Goal: Task Accomplishment & Management: Complete application form

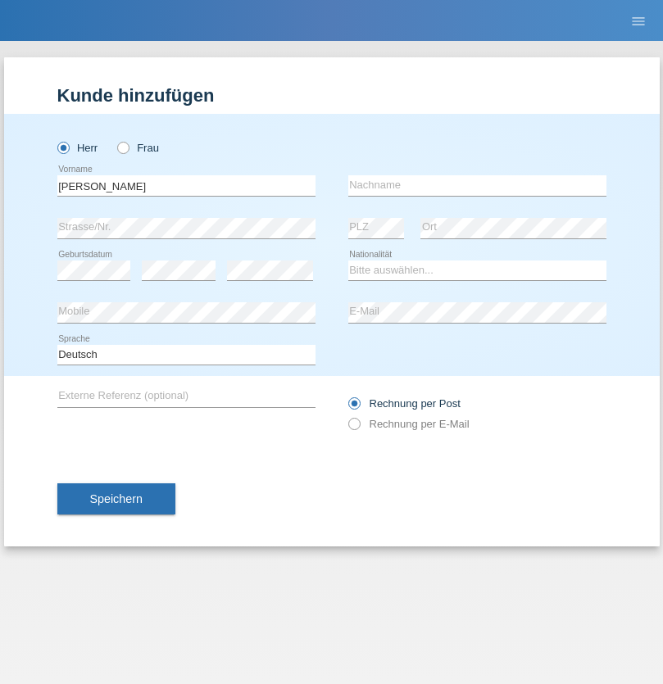
type input "Sebastian"
click at [477, 185] on input "text" at bounding box center [477, 185] width 258 height 20
type input "Ferizaj"
select select "CH"
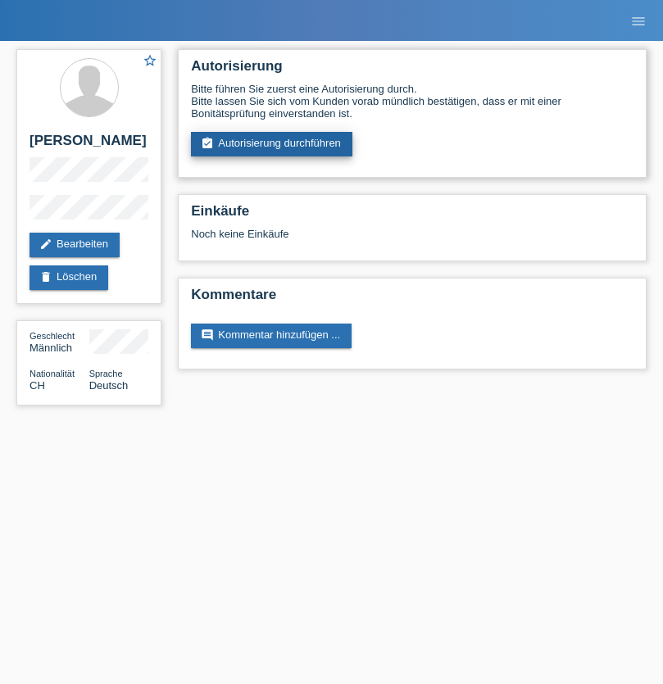
click at [272, 144] on link "assignment_turned_in Autorisierung durchführen" at bounding box center [271, 144] width 161 height 25
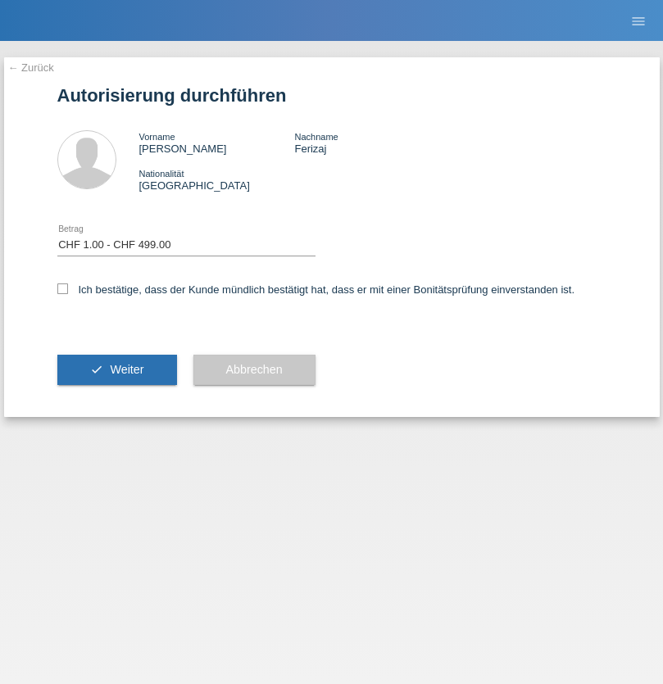
select select "1"
checkbox input "true"
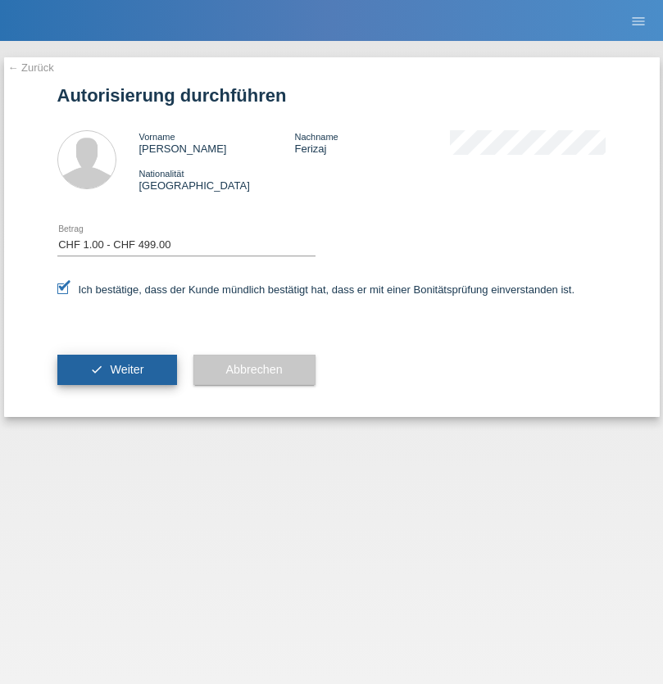
click at [116, 370] on span "Weiter" at bounding box center [127, 369] width 34 height 13
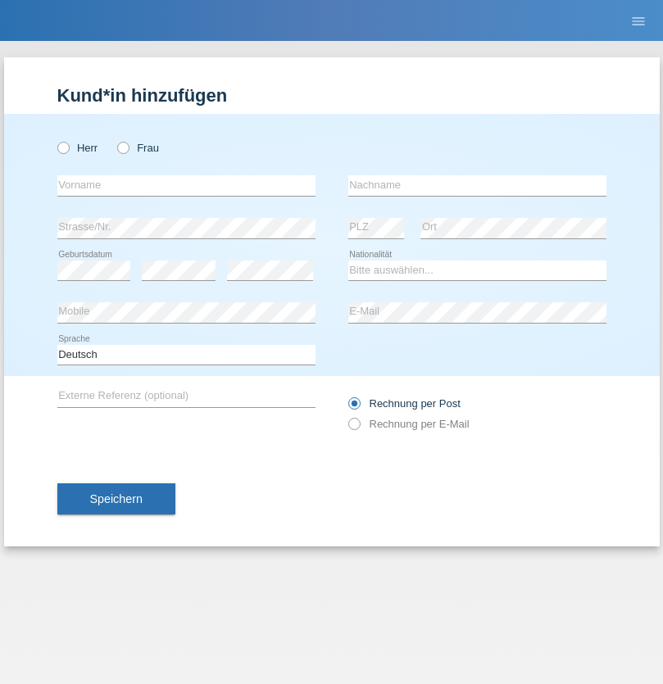
radio input "true"
click at [186, 185] on input "text" at bounding box center [186, 185] width 258 height 20
type input "[PERSON_NAME]"
click at [477, 185] on input "text" at bounding box center [477, 185] width 258 height 20
type input "völkel"
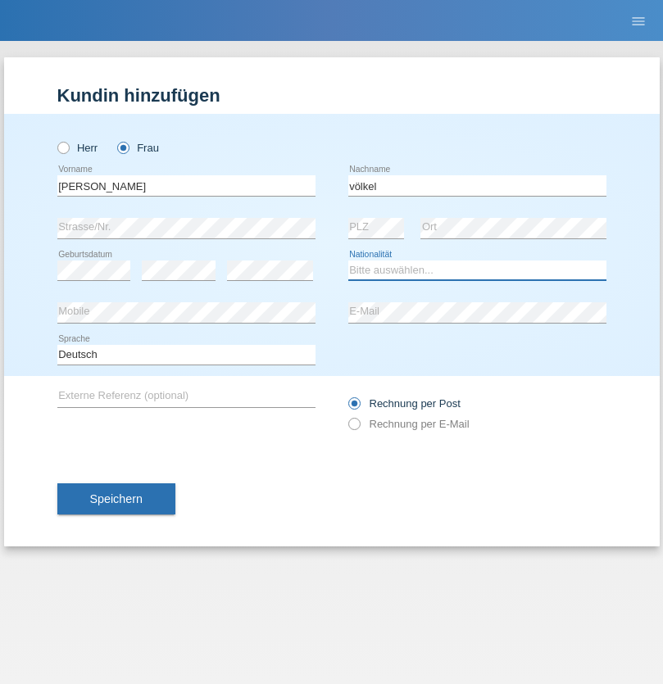
select select "DE"
select select "C"
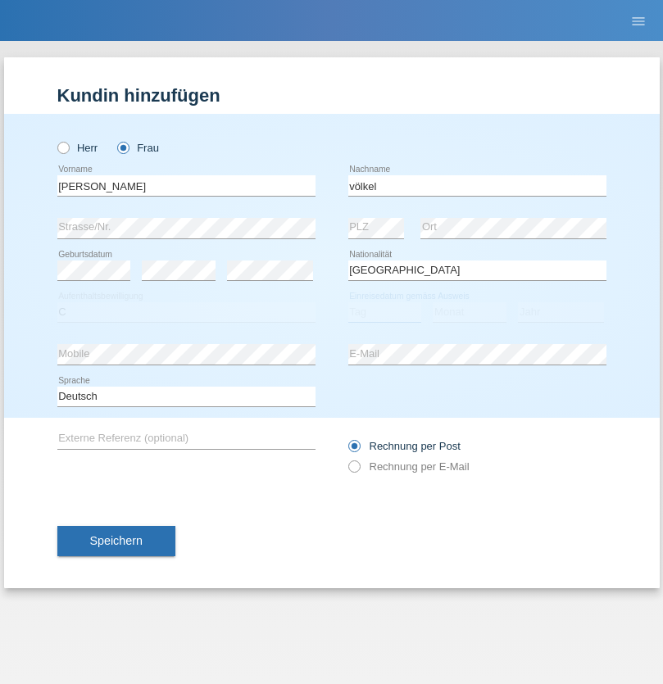
select select "01"
select select "08"
select select "2010"
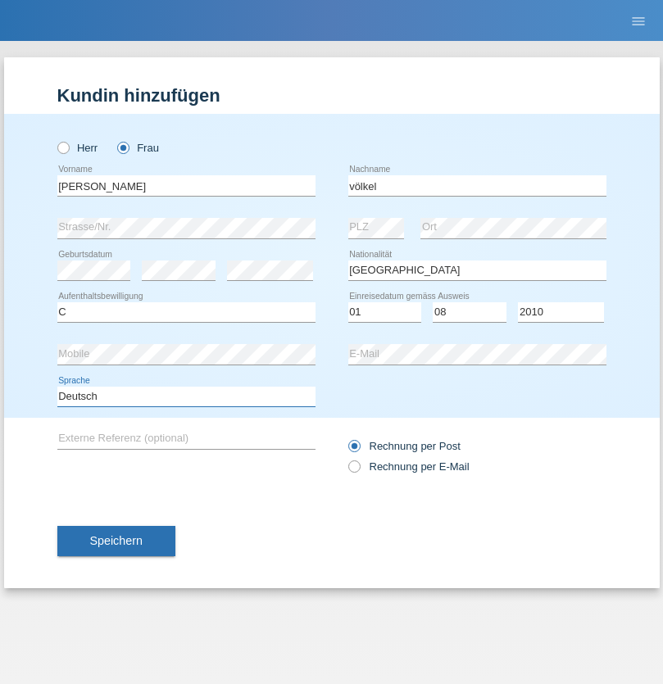
select select "en"
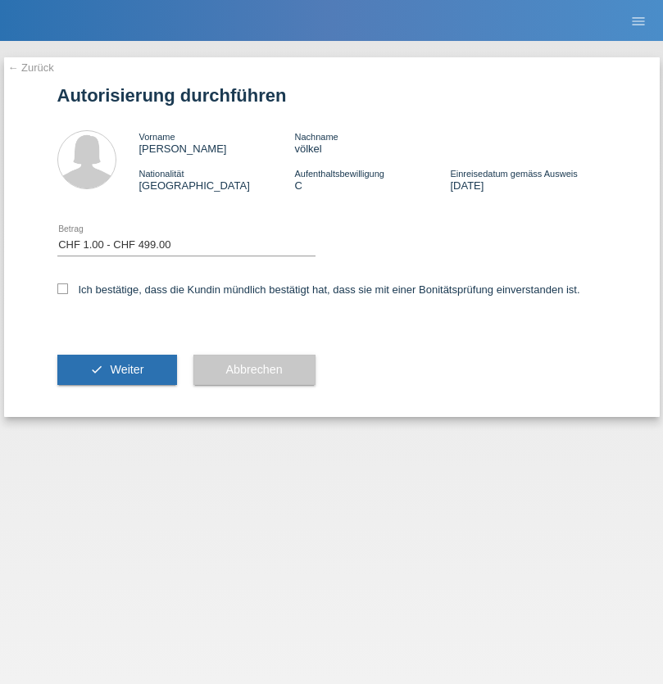
select select "1"
checkbox input "true"
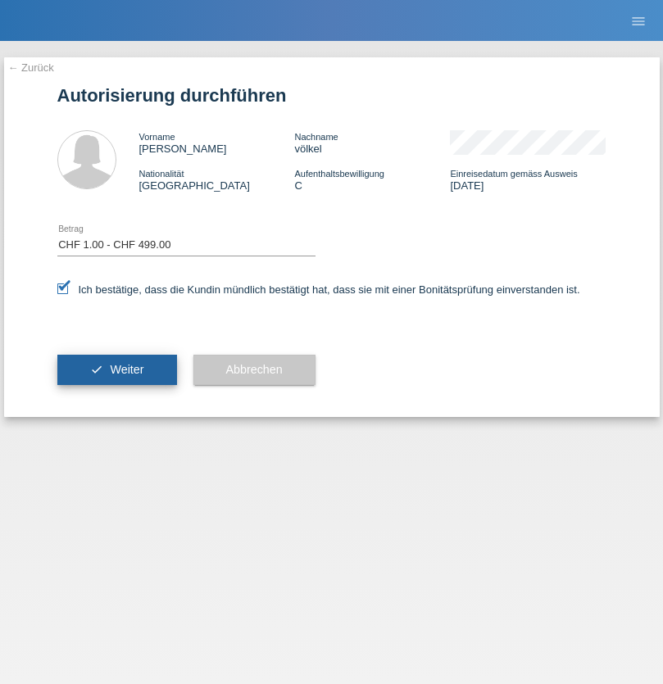
click at [116, 370] on span "Weiter" at bounding box center [127, 369] width 34 height 13
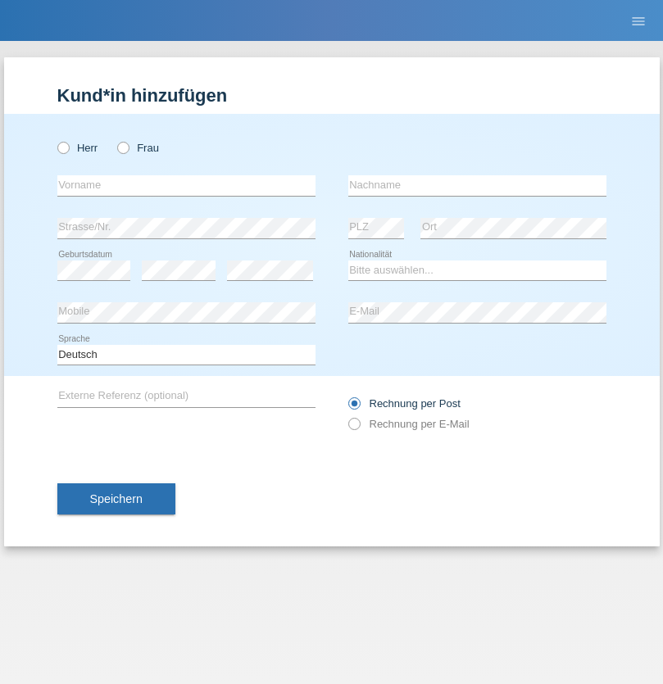
radio input "true"
click at [186, 185] on input "text" at bounding box center [186, 185] width 258 height 20
type input "Lulzim"
click at [477, 185] on input "text" at bounding box center [477, 185] width 258 height 20
type input "Berisha"
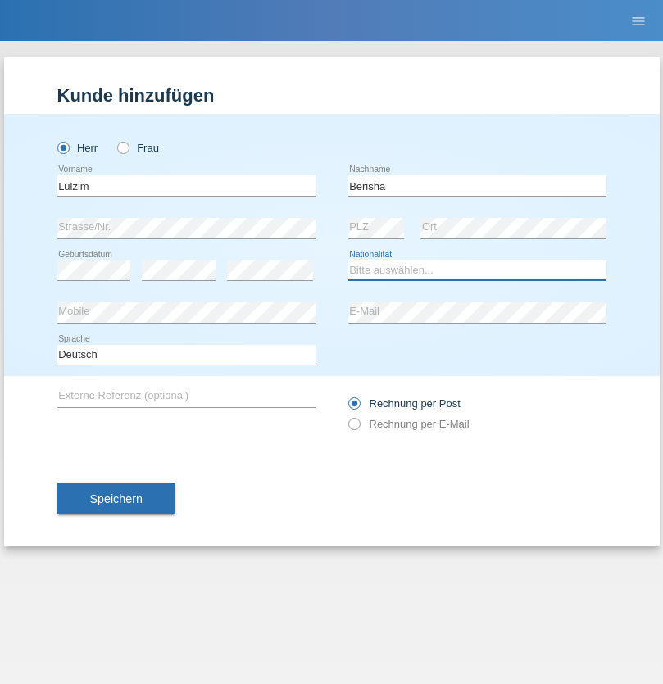
select select "XK"
select select "C"
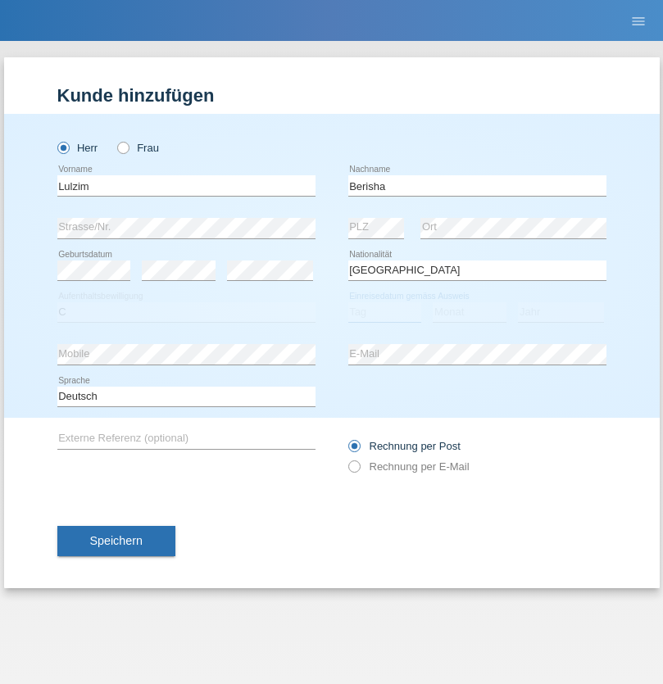
select select "17"
select select "01"
select select "1992"
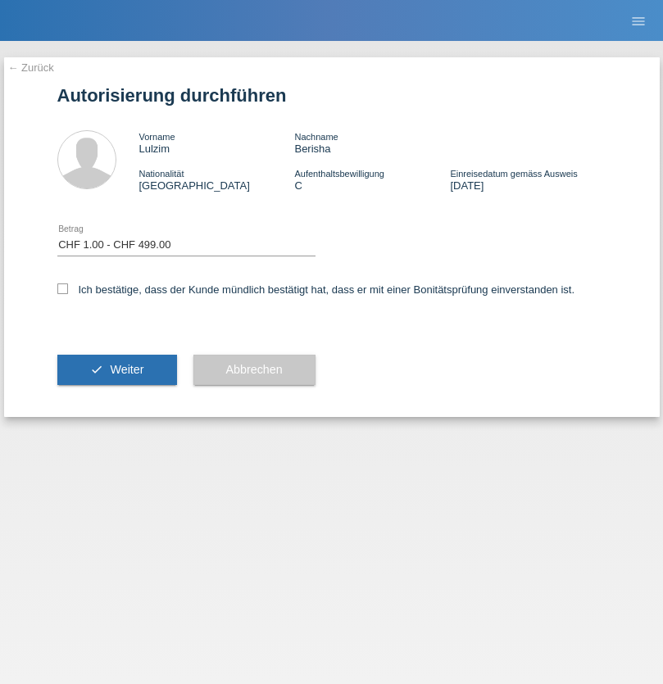
select select "1"
checkbox input "true"
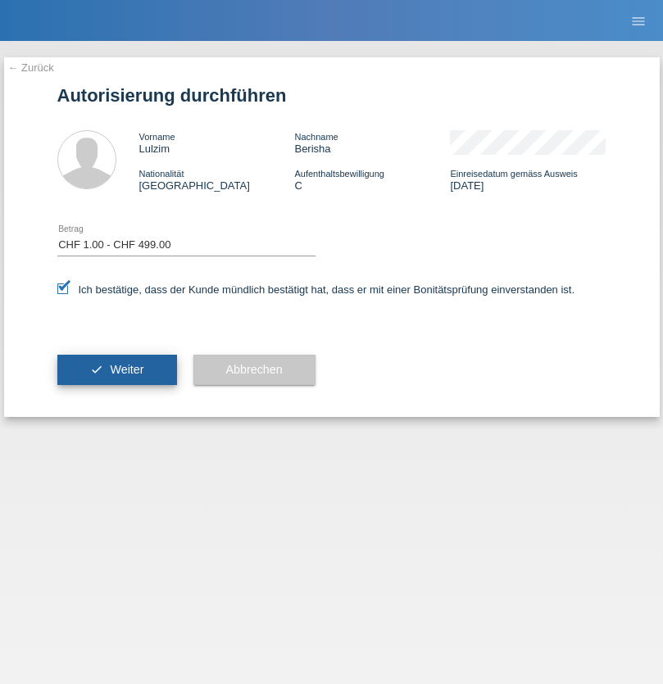
click at [116, 370] on span "Weiter" at bounding box center [127, 369] width 34 height 13
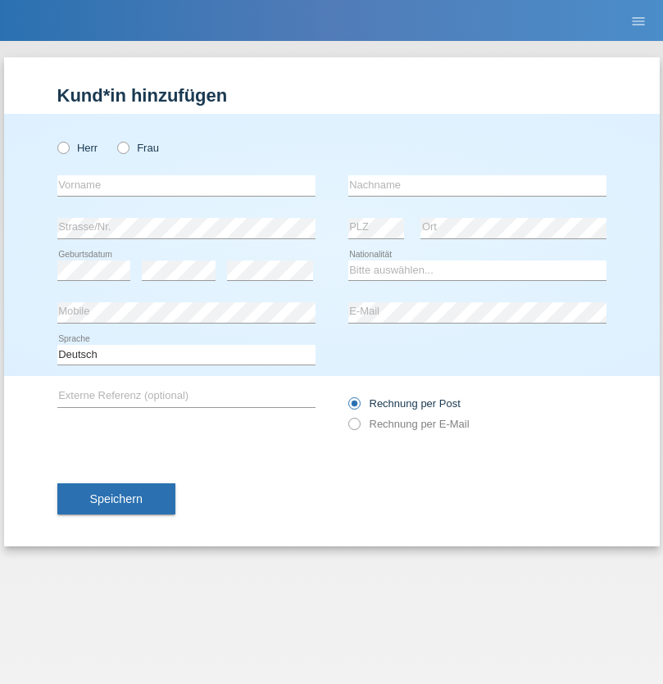
radio input "true"
click at [186, 185] on input "text" at bounding box center [186, 185] width 258 height 20
type input "naime"
click at [477, 185] on input "text" at bounding box center [477, 185] width 258 height 20
type input "llugiqi"
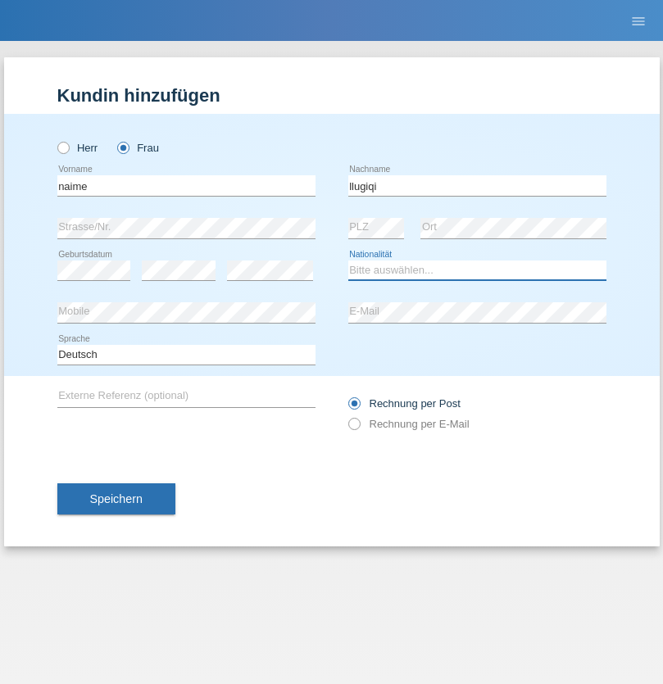
select select "CH"
radio input "true"
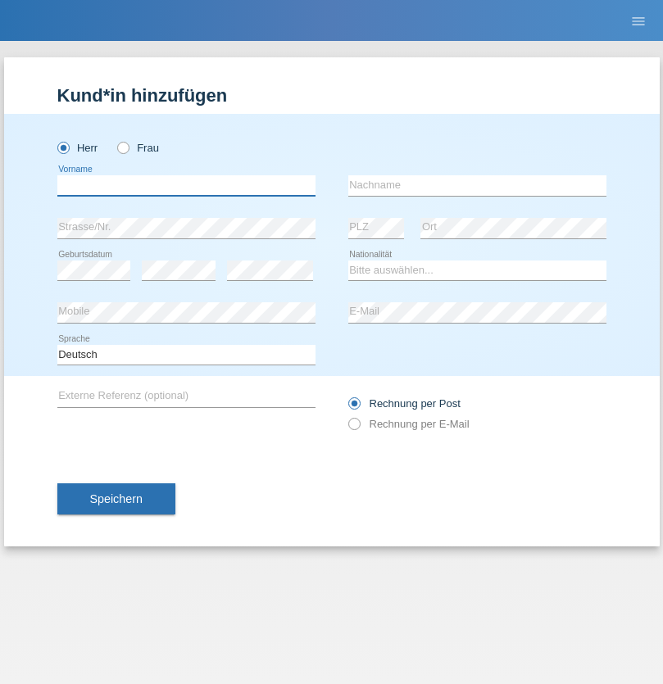
click at [186, 185] on input "text" at bounding box center [186, 185] width 258 height 20
type input "Ibrahim"
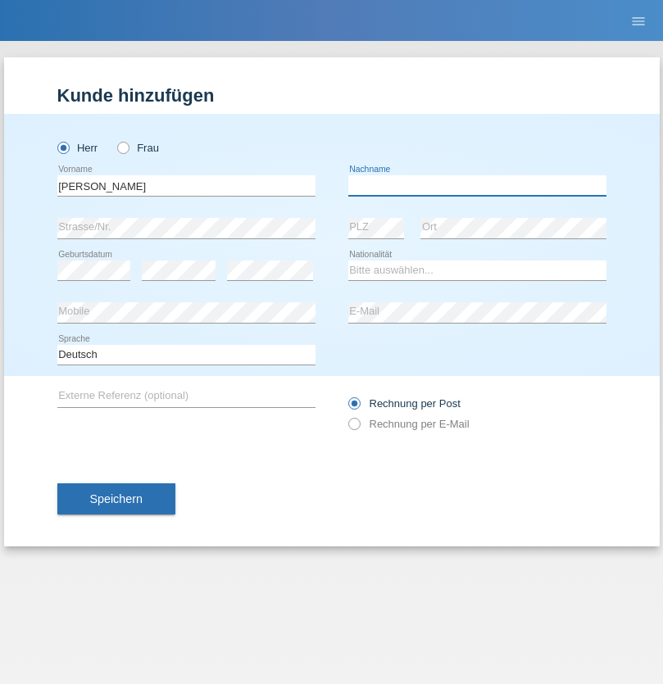
click at [477, 185] on input "text" at bounding box center [477, 185] width 258 height 20
type input "Muja"
select select "XK"
select select "C"
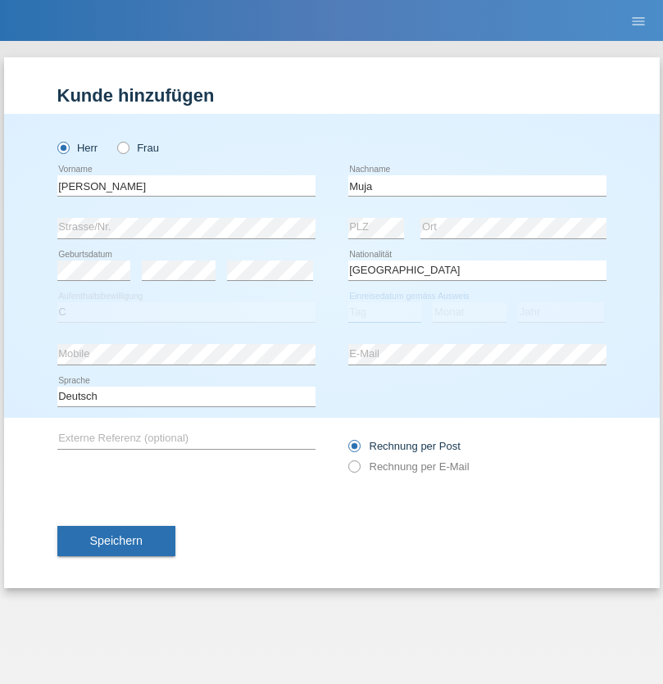
select select "31"
select select "07"
select select "2021"
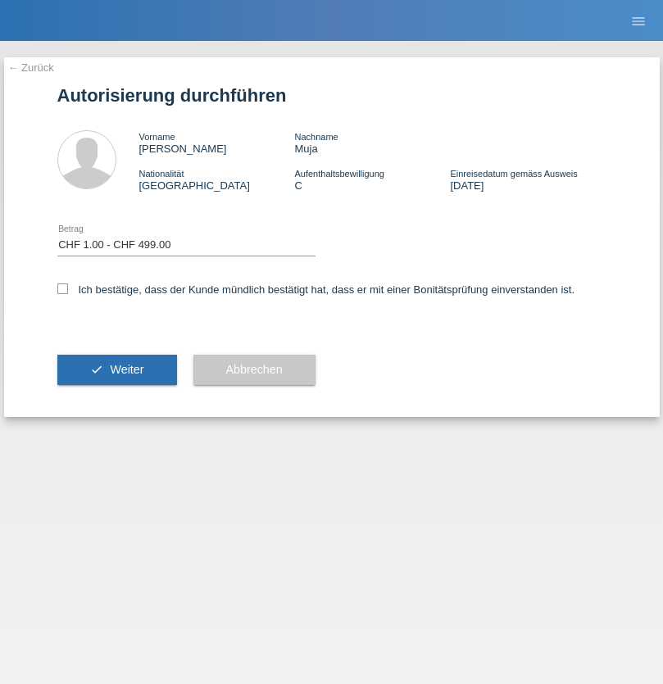
select select "1"
checkbox input "true"
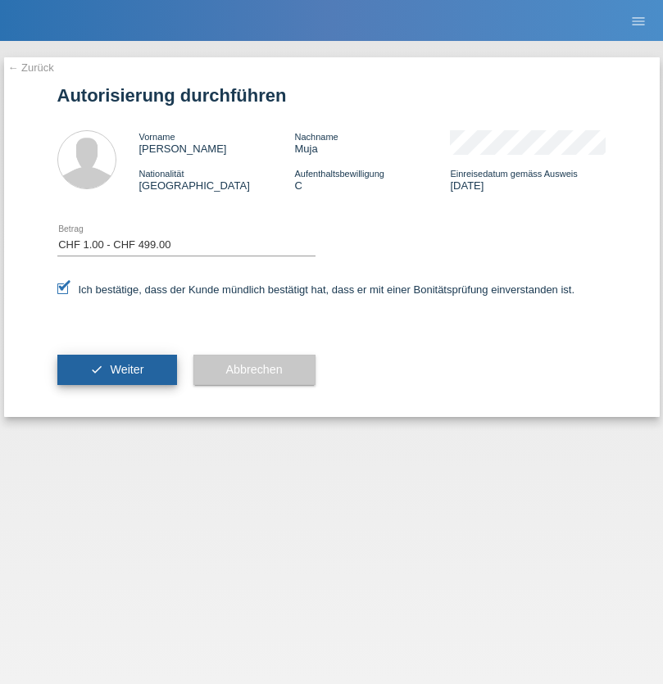
click at [116, 370] on span "Weiter" at bounding box center [127, 369] width 34 height 13
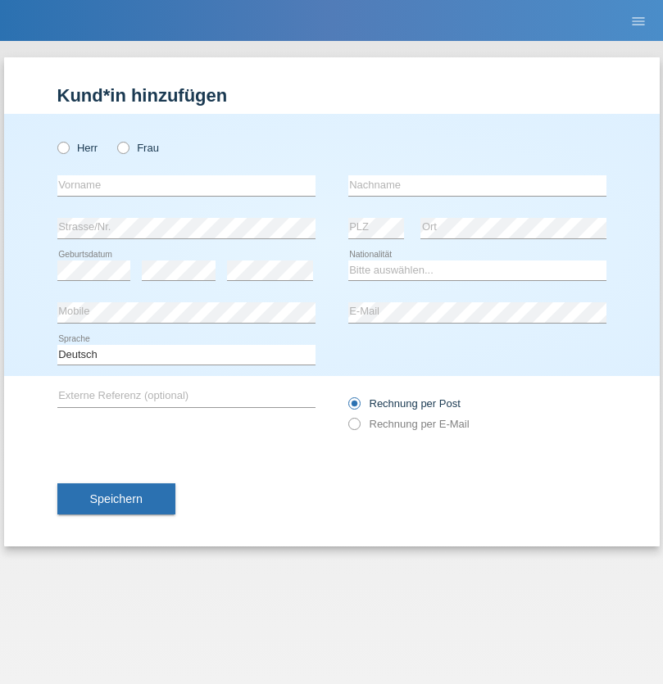
radio input "true"
click at [186, 185] on input "text" at bounding box center [186, 185] width 258 height 20
type input "[PERSON_NAME]"
click at [477, 185] on input "text" at bounding box center [477, 185] width 258 height 20
type input "Muja"
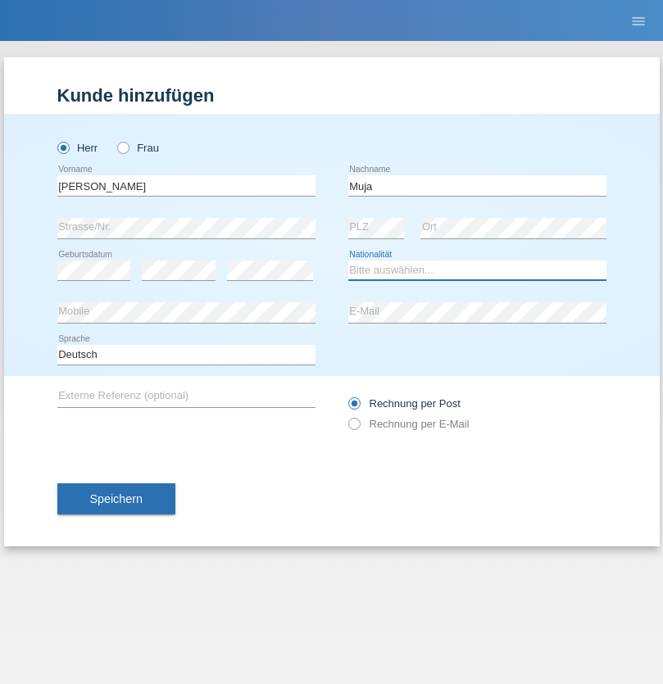
select select "XK"
select select "C"
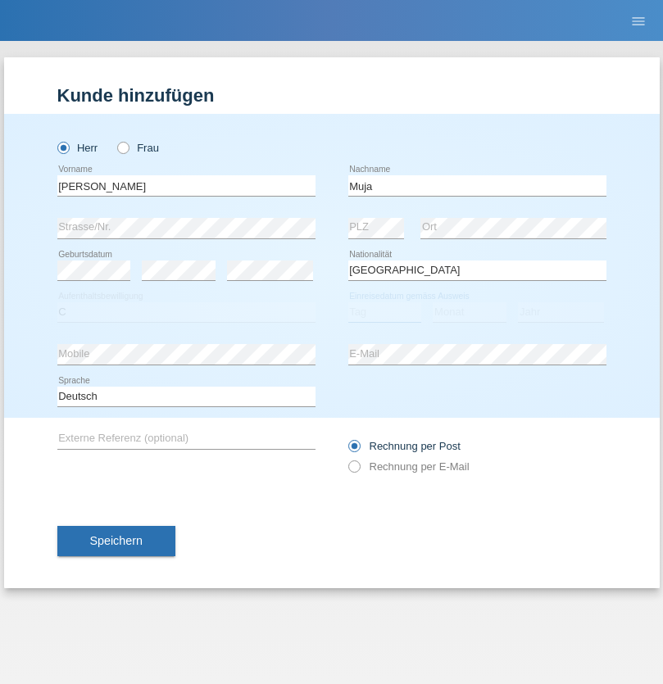
select select "31"
select select "07"
select select "2021"
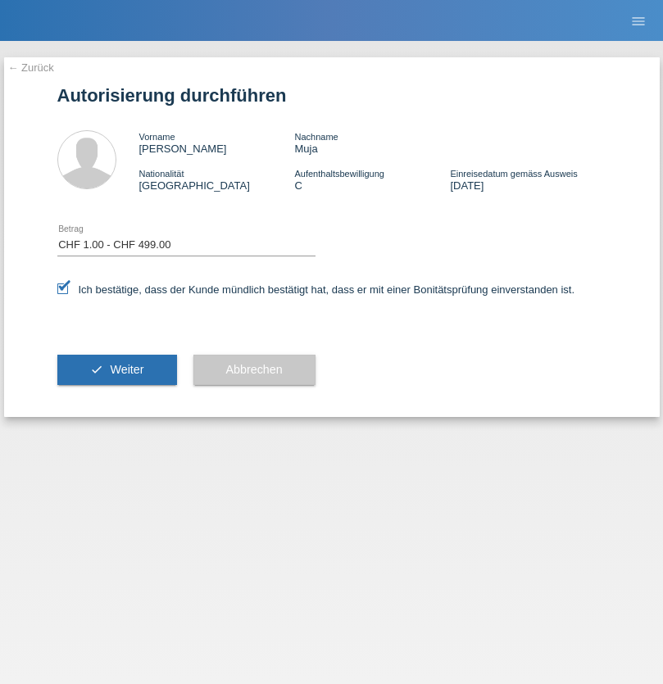
select select "1"
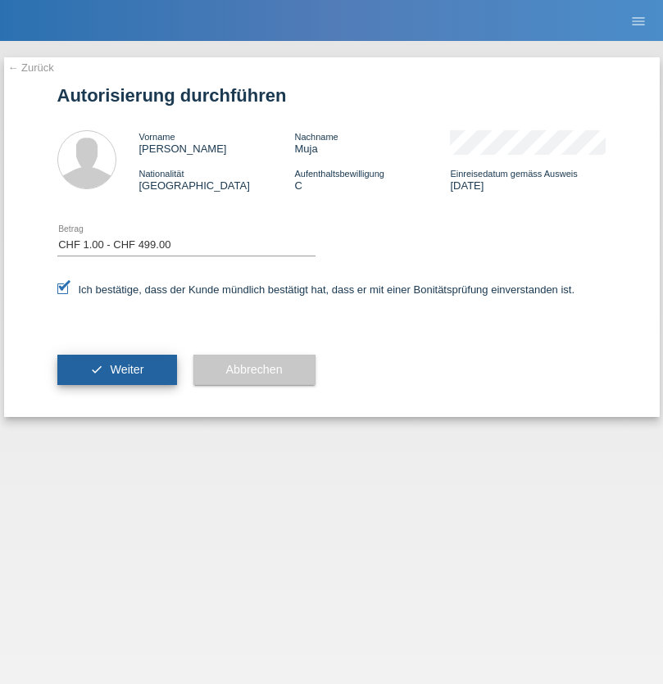
click at [116, 370] on span "Weiter" at bounding box center [127, 369] width 34 height 13
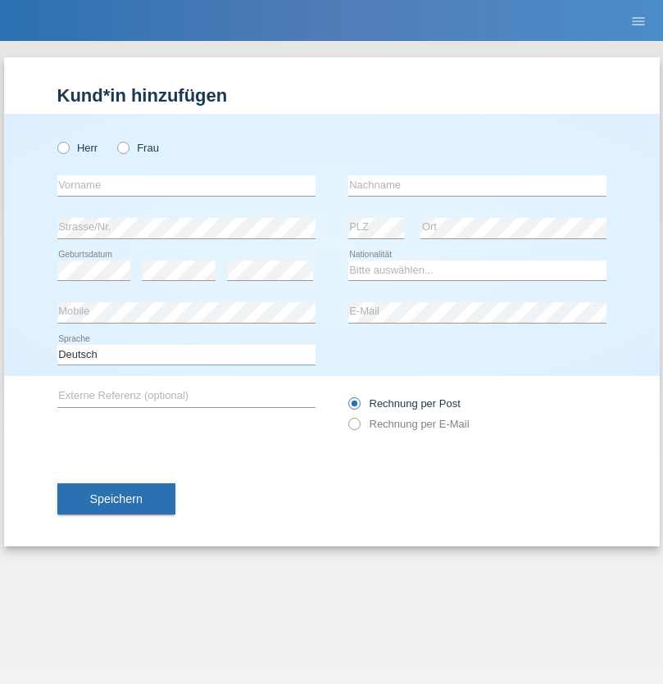
radio input "true"
click at [186, 185] on input "text" at bounding box center [186, 185] width 258 height 20
type input "Shanas"
click at [477, 185] on input "text" at bounding box center [477, 185] width 258 height 20
type input "Baranati"
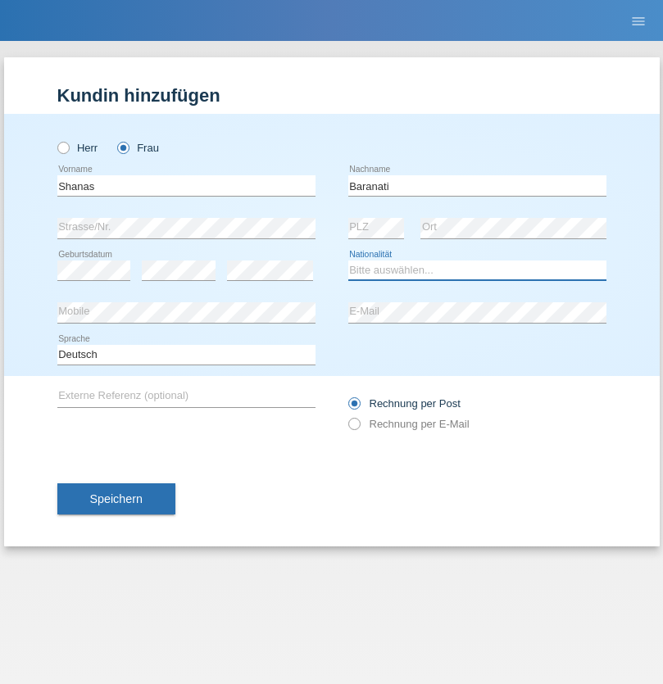
select select "CH"
radio input "true"
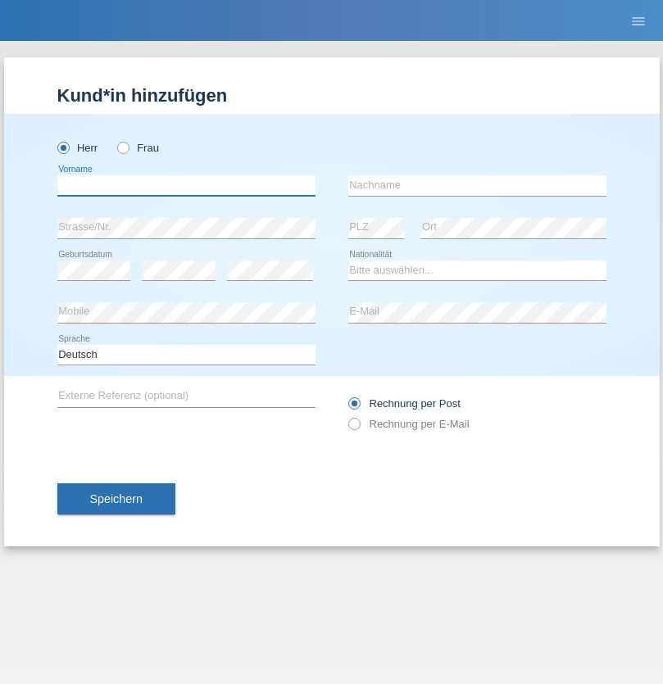
click at [186, 185] on input "text" at bounding box center [186, 185] width 258 height 20
type input "Khoshnaw"
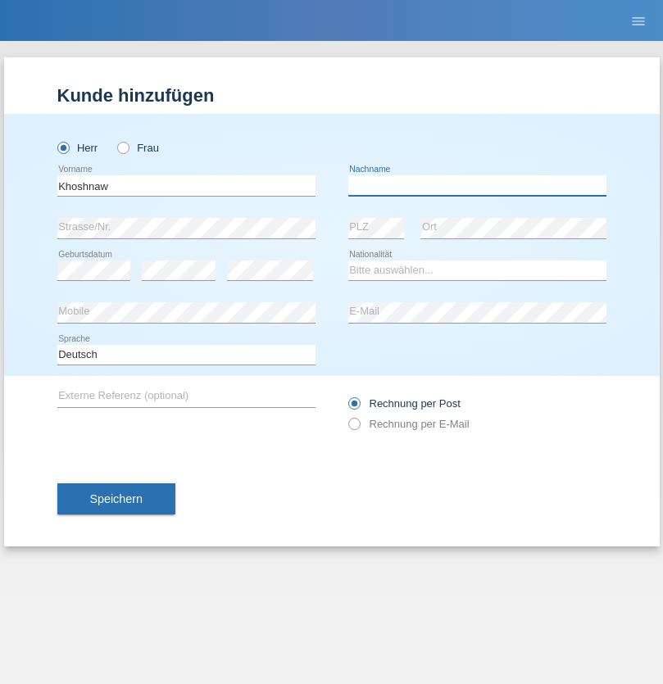
click at [477, 185] on input "text" at bounding box center [477, 185] width 258 height 20
type input "Abdulqadir"
select select "IR"
select select "C"
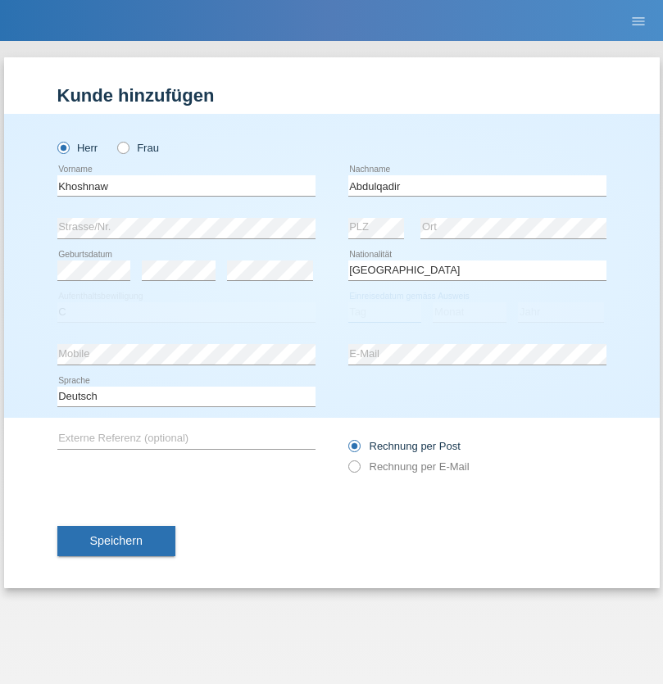
select select "03"
select select "09"
select select "2015"
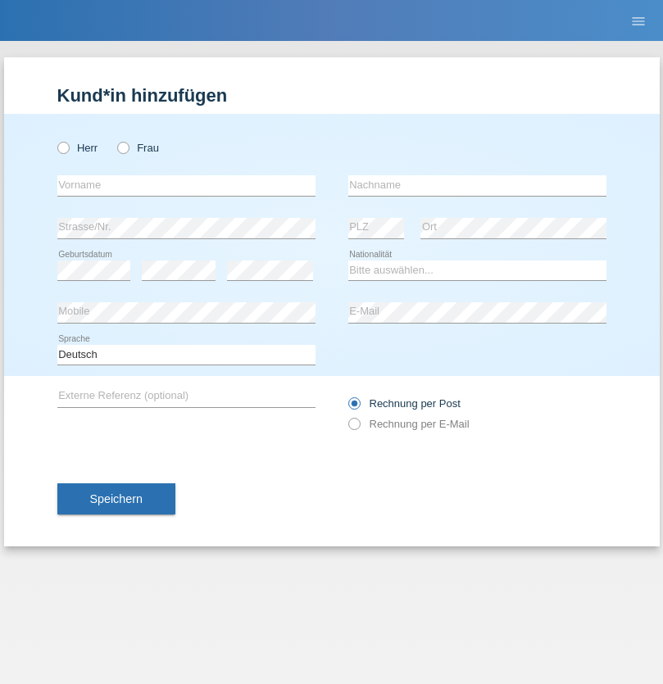
radio input "true"
click at [186, 185] on input "text" at bounding box center [186, 185] width 258 height 20
type input "[PERSON_NAME]"
click at [477, 185] on input "text" at bounding box center [477, 185] width 258 height 20
type input "Sokol"
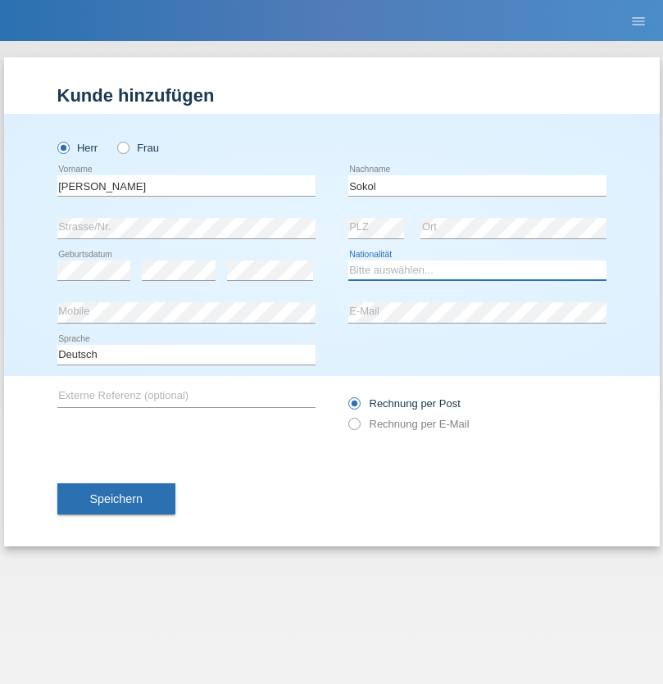
select select "XK"
select select "C"
select select "02"
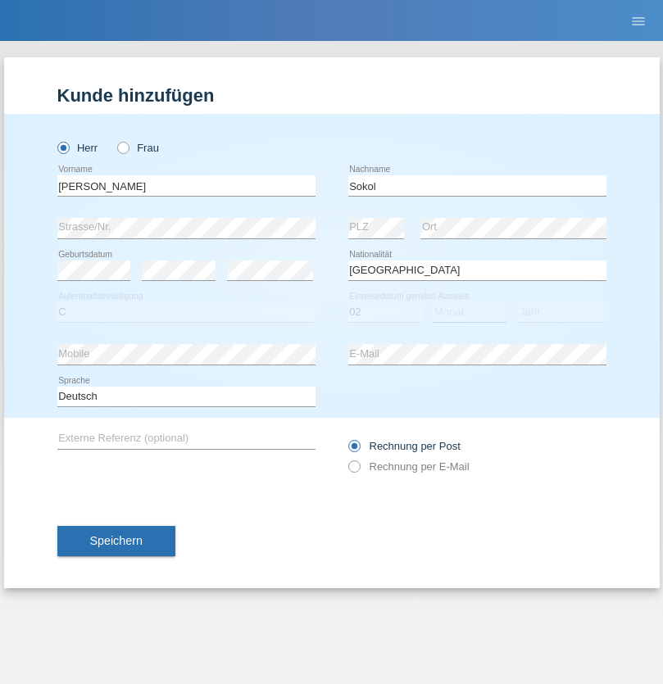
select select "08"
select select "1988"
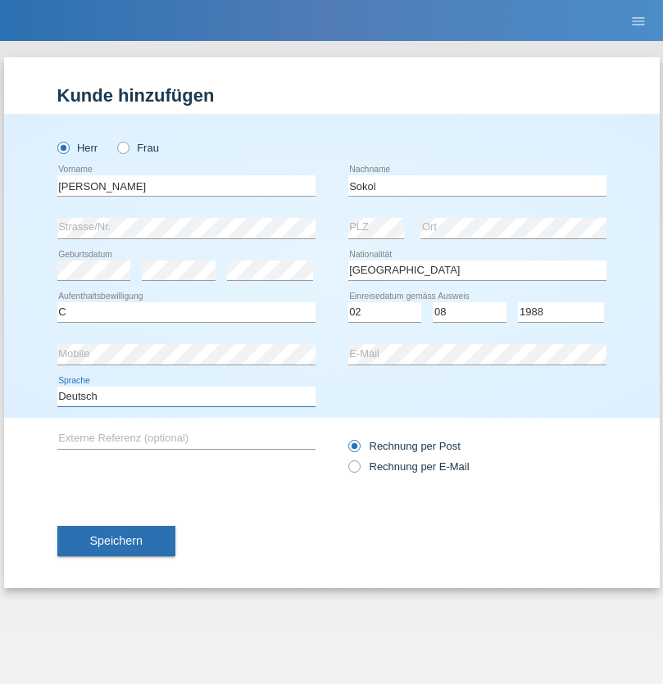
select select "en"
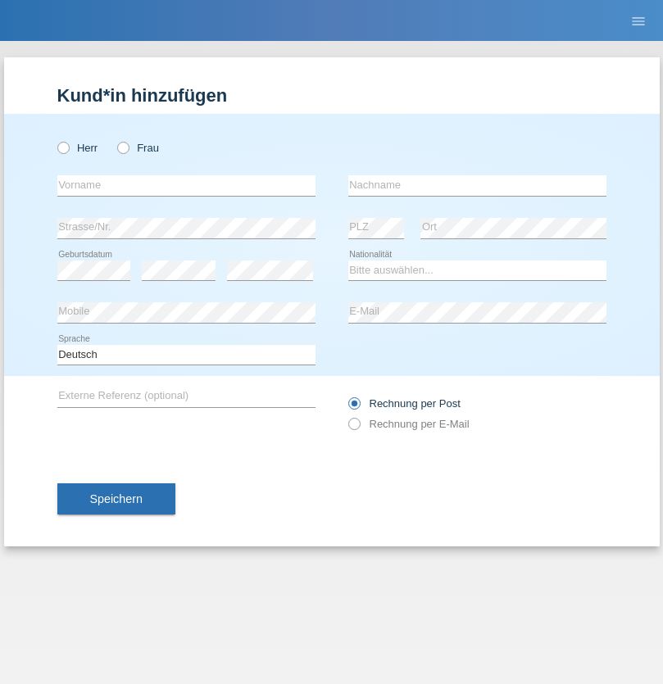
radio input "true"
click at [186, 185] on input "text" at bounding box center [186, 185] width 258 height 20
type input "Mustafa"
click at [477, 185] on input "text" at bounding box center [477, 185] width 258 height 20
type input "Sokol"
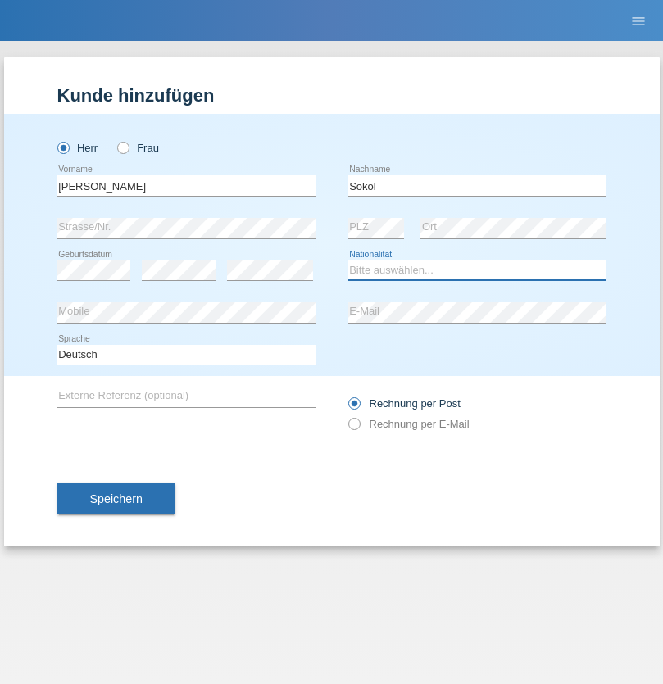
select select "XK"
select select "C"
select select "02"
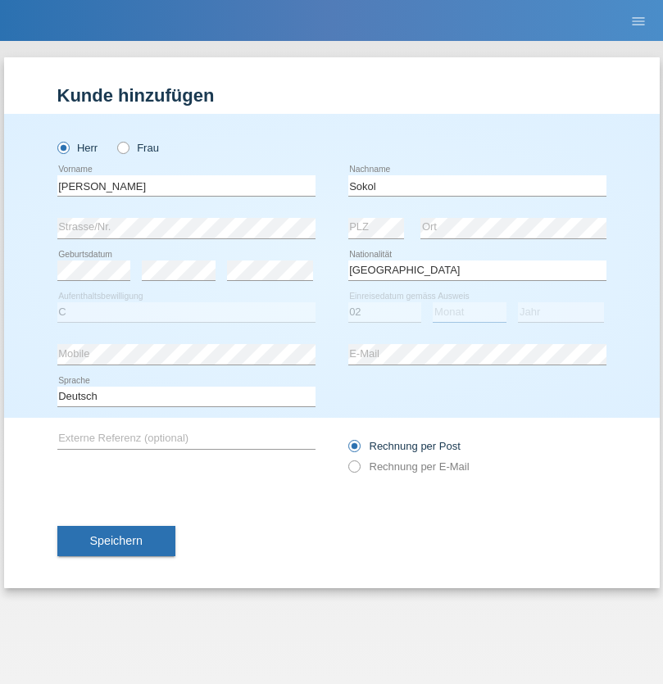
select select "08"
select select "1988"
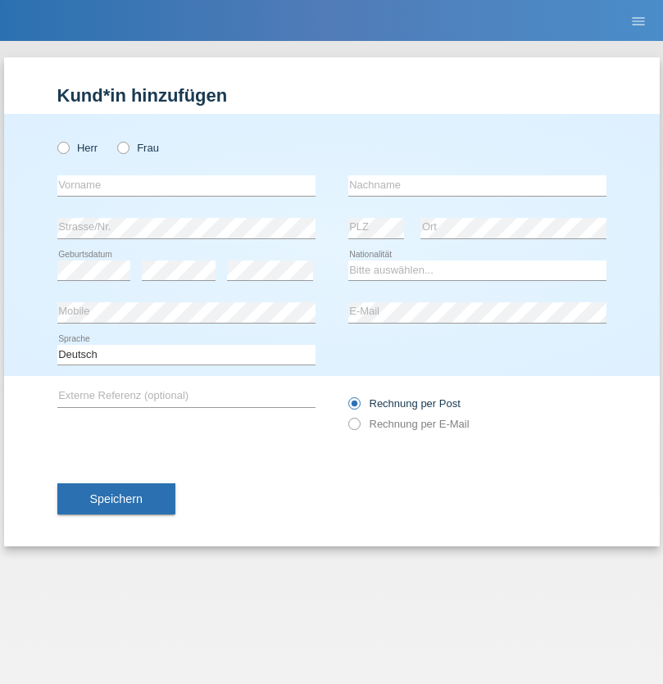
radio input "true"
click at [186, 185] on input "text" at bounding box center [186, 185] width 258 height 20
type input "[PERSON_NAME]"
click at [477, 185] on input "text" at bounding box center [477, 185] width 258 height 20
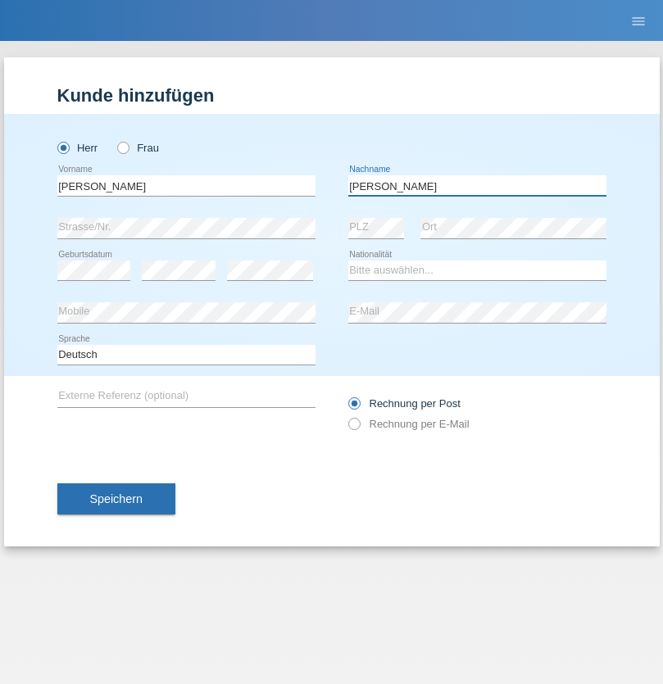
type input "[PERSON_NAME]"
select select "PL"
select select "C"
select select "11"
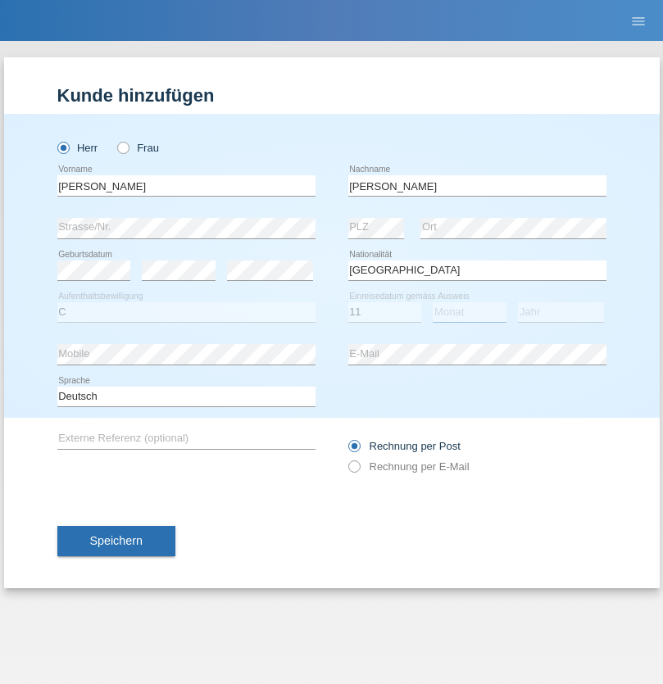
select select "01"
select select "2007"
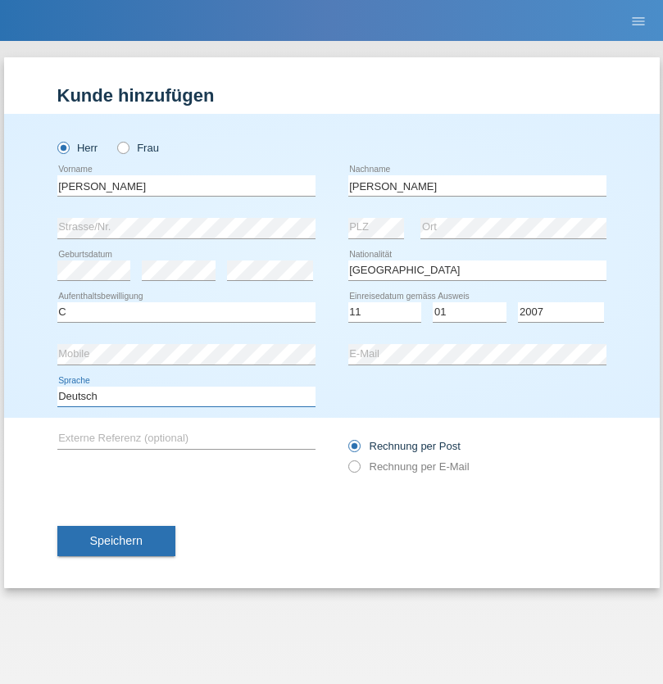
select select "en"
